Goal: Transaction & Acquisition: Purchase product/service

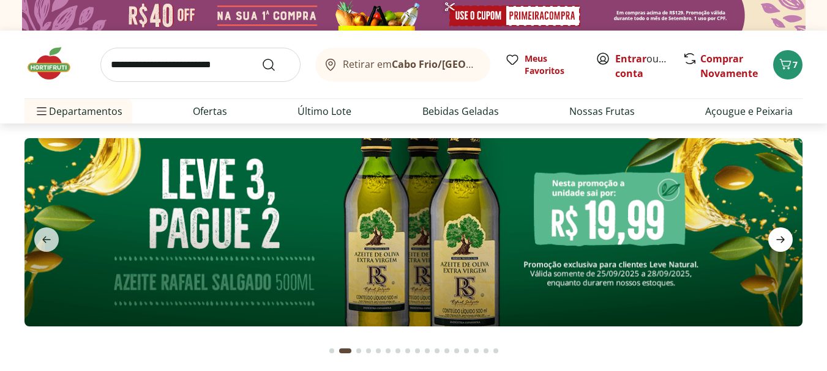
click at [778, 239] on icon "next" at bounding box center [780, 240] width 15 height 15
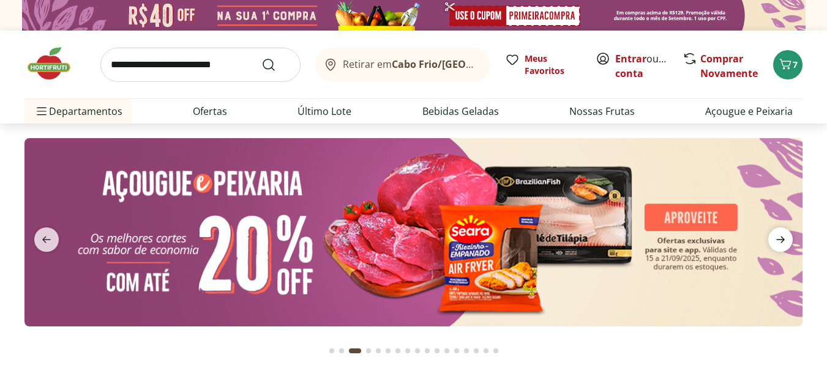
click at [775, 237] on icon "next" at bounding box center [780, 240] width 15 height 15
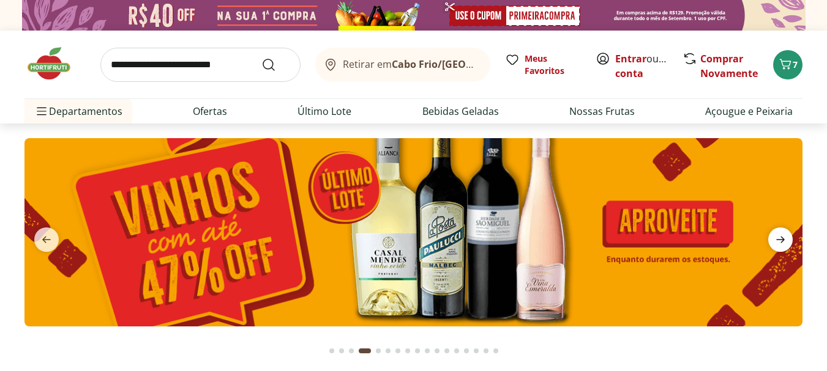
click at [775, 237] on icon "next" at bounding box center [780, 240] width 15 height 15
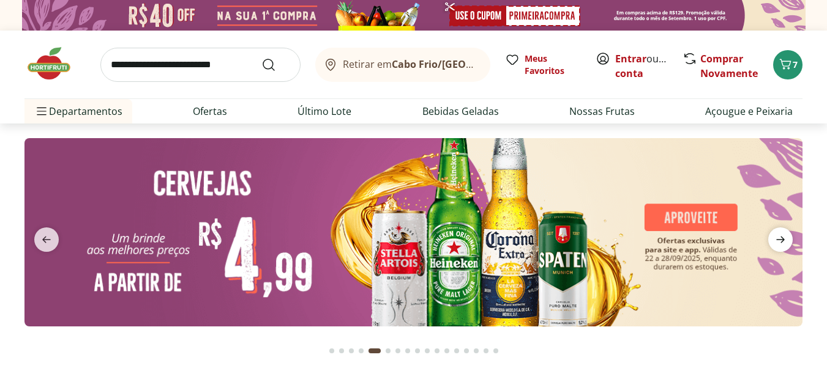
click at [775, 237] on icon "next" at bounding box center [780, 240] width 15 height 15
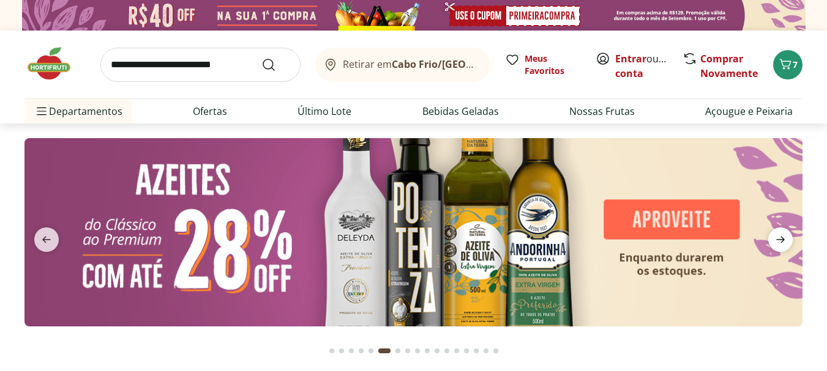
click at [775, 237] on icon "next" at bounding box center [780, 240] width 15 height 15
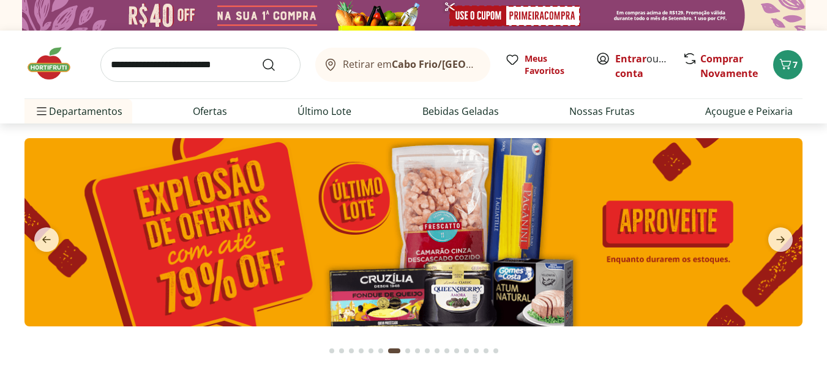
click at [651, 229] on img at bounding box center [413, 232] width 778 height 188
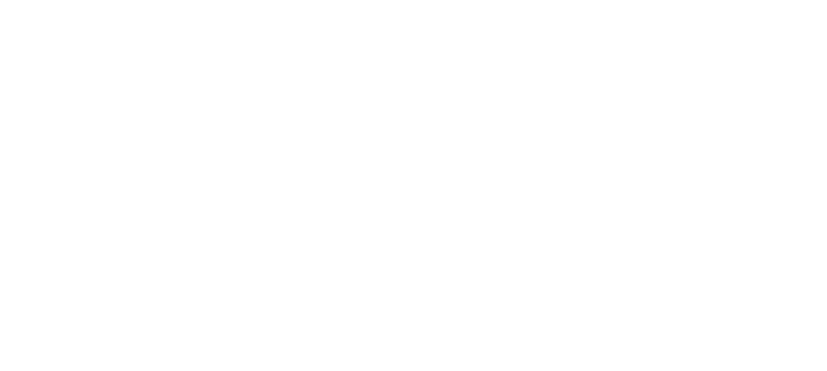
select select "**********"
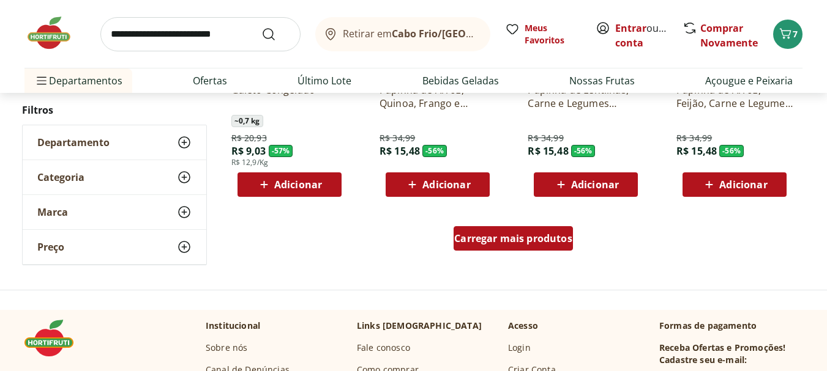
scroll to position [796, 0]
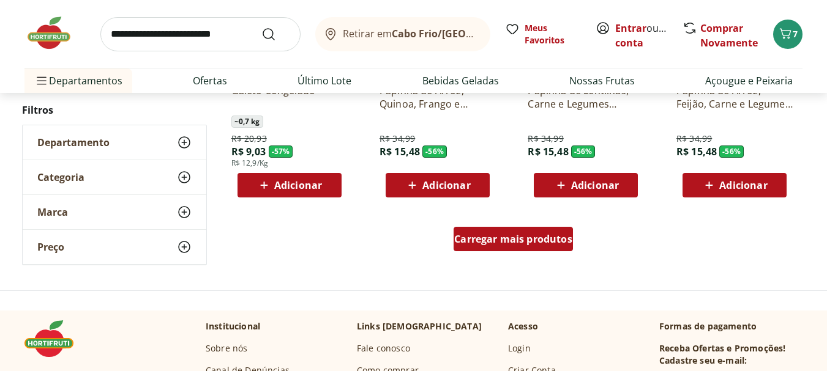
click at [534, 247] on div "Carregar mais produtos" at bounding box center [512, 239] width 119 height 24
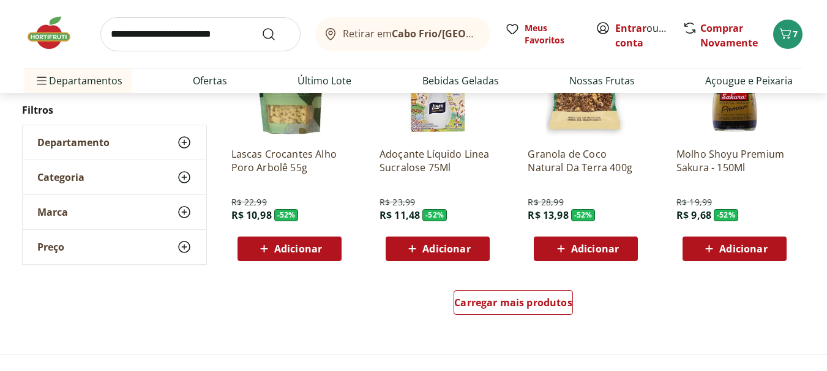
scroll to position [1652, 0]
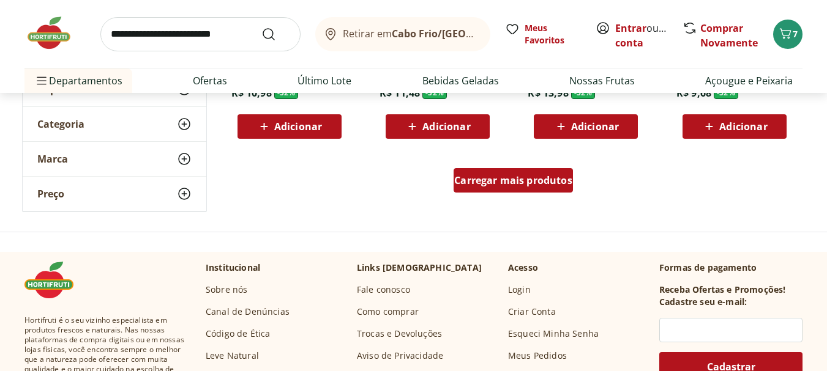
click at [524, 180] on span "Carregar mais produtos" at bounding box center [513, 181] width 118 height 10
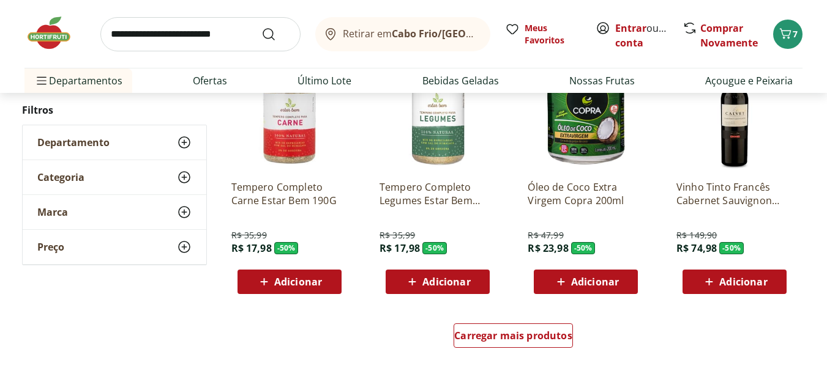
scroll to position [2387, 0]
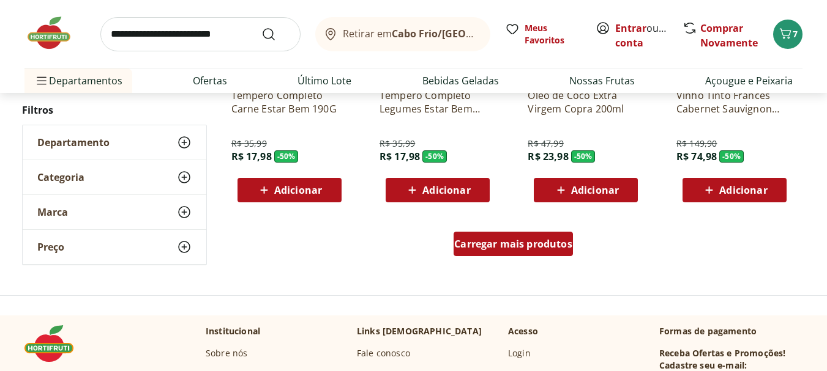
click at [544, 237] on div "Carregar mais produtos" at bounding box center [512, 244] width 119 height 24
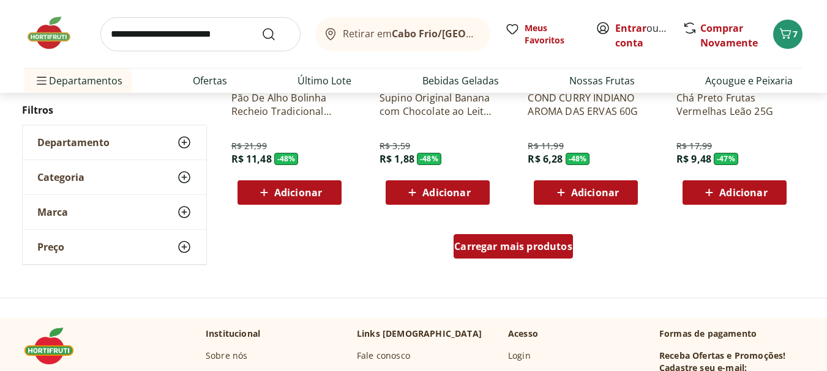
click at [537, 258] on div "Carregar mais produtos" at bounding box center [512, 246] width 119 height 24
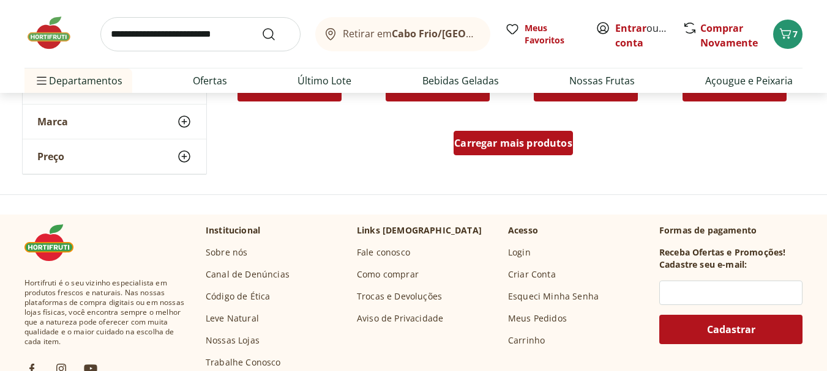
scroll to position [4039, 0]
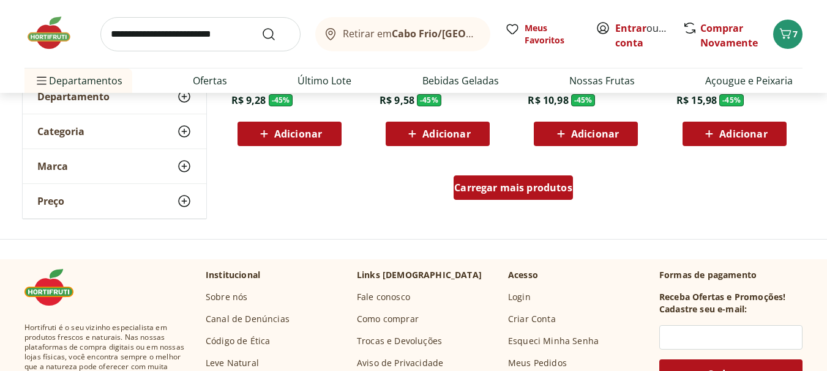
click at [539, 179] on div "Carregar mais produtos" at bounding box center [512, 188] width 119 height 24
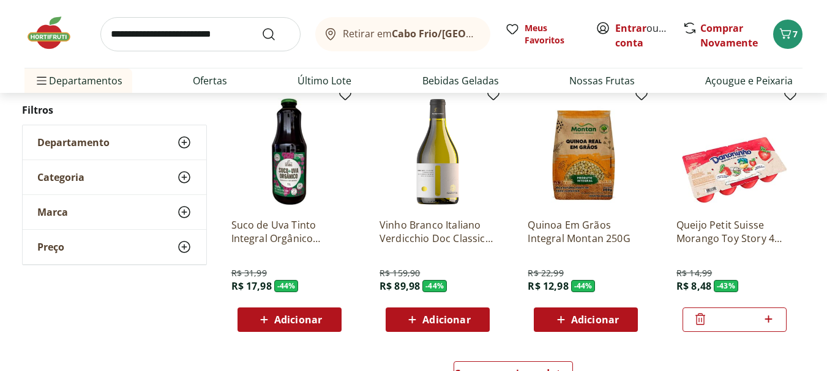
scroll to position [4835, 0]
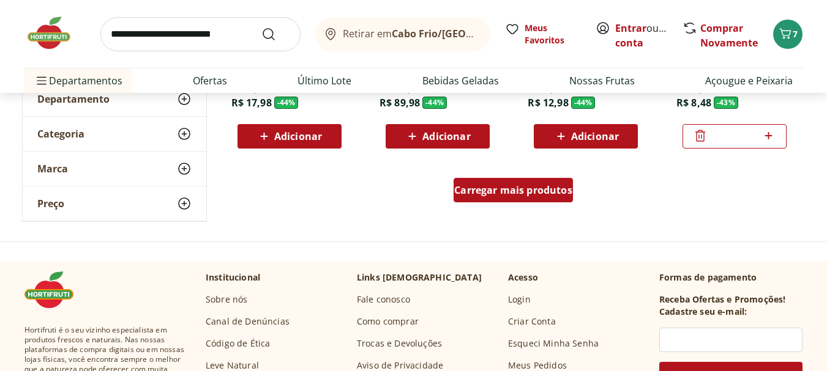
click at [543, 193] on span "Carregar mais produtos" at bounding box center [513, 190] width 118 height 10
